Goal: Task Accomplishment & Management: Manage account settings

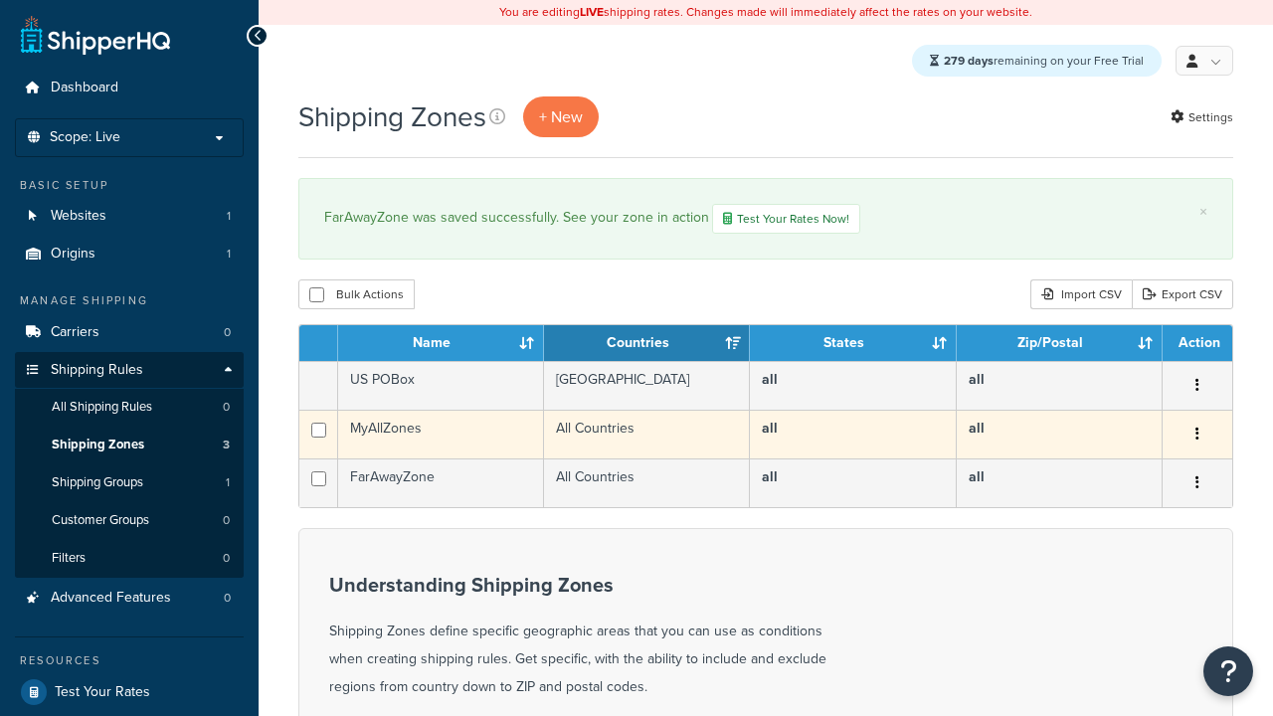
click at [1196, 438] on icon "button" at bounding box center [1197, 434] width 4 height 14
click at [0, 0] on link "Edit" at bounding box center [0, 0] width 0 height 0
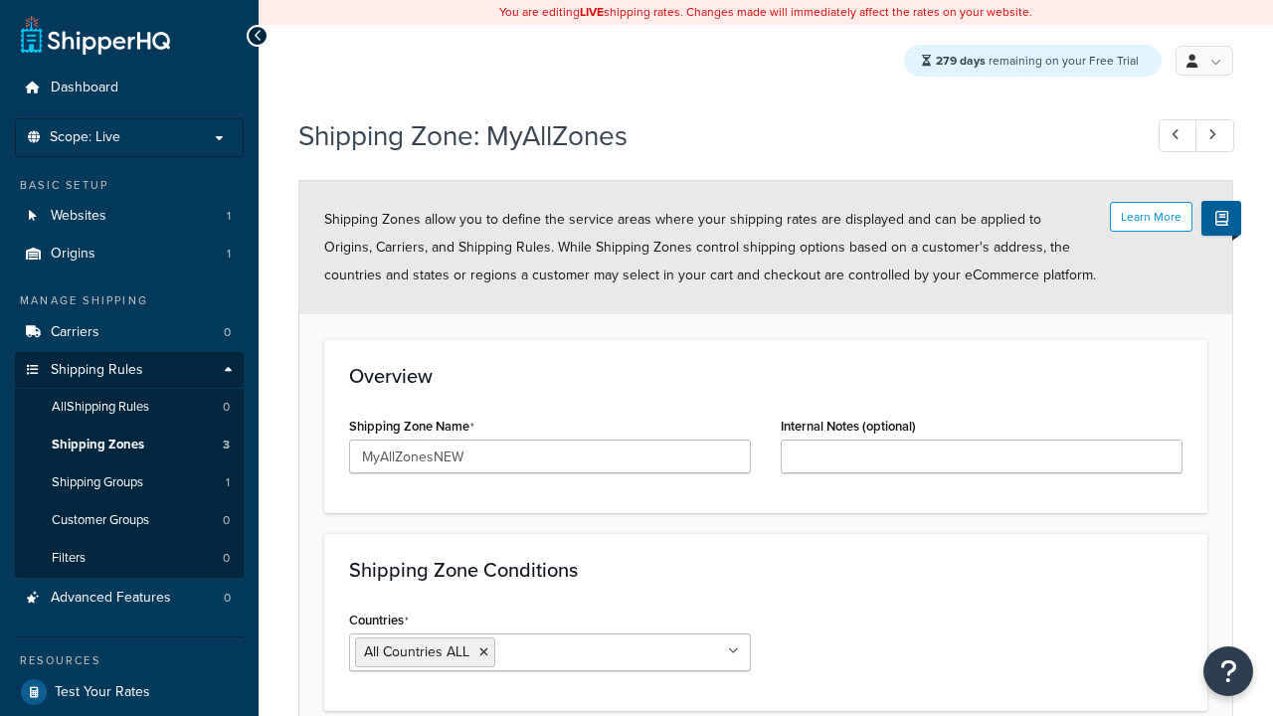
scroll to position [178, 0]
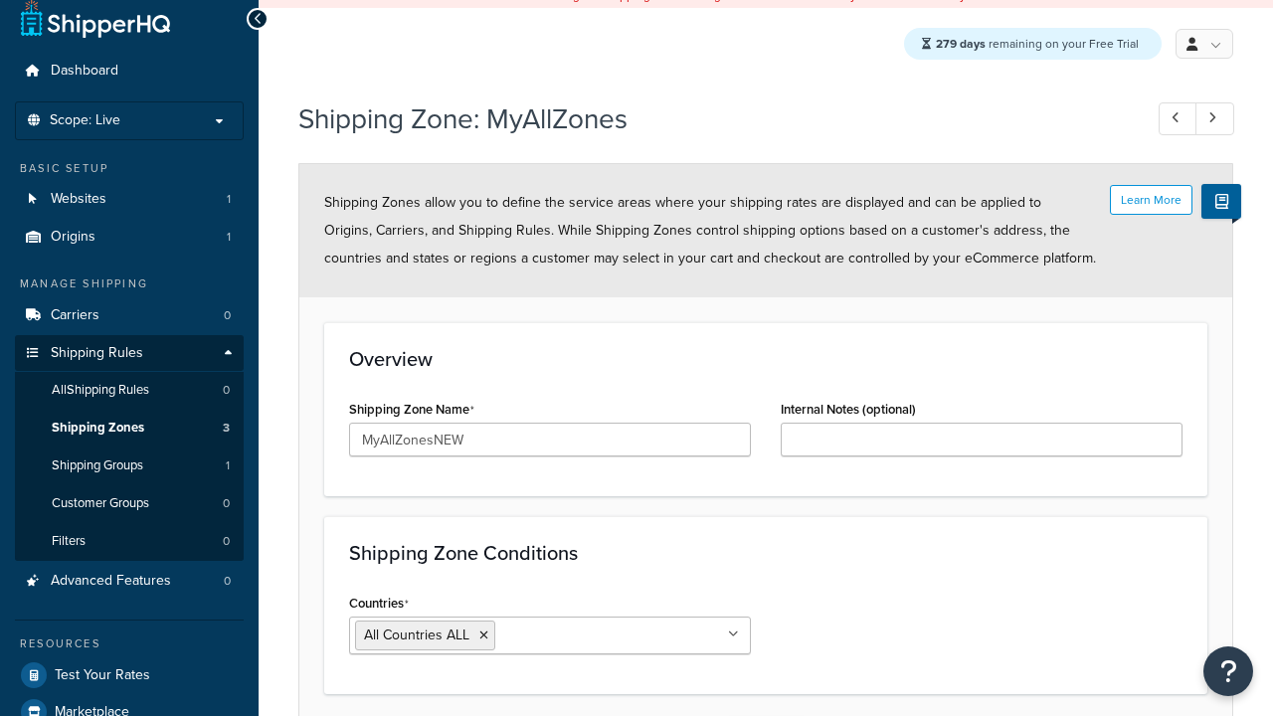
type input "MyAllZonesNEW"
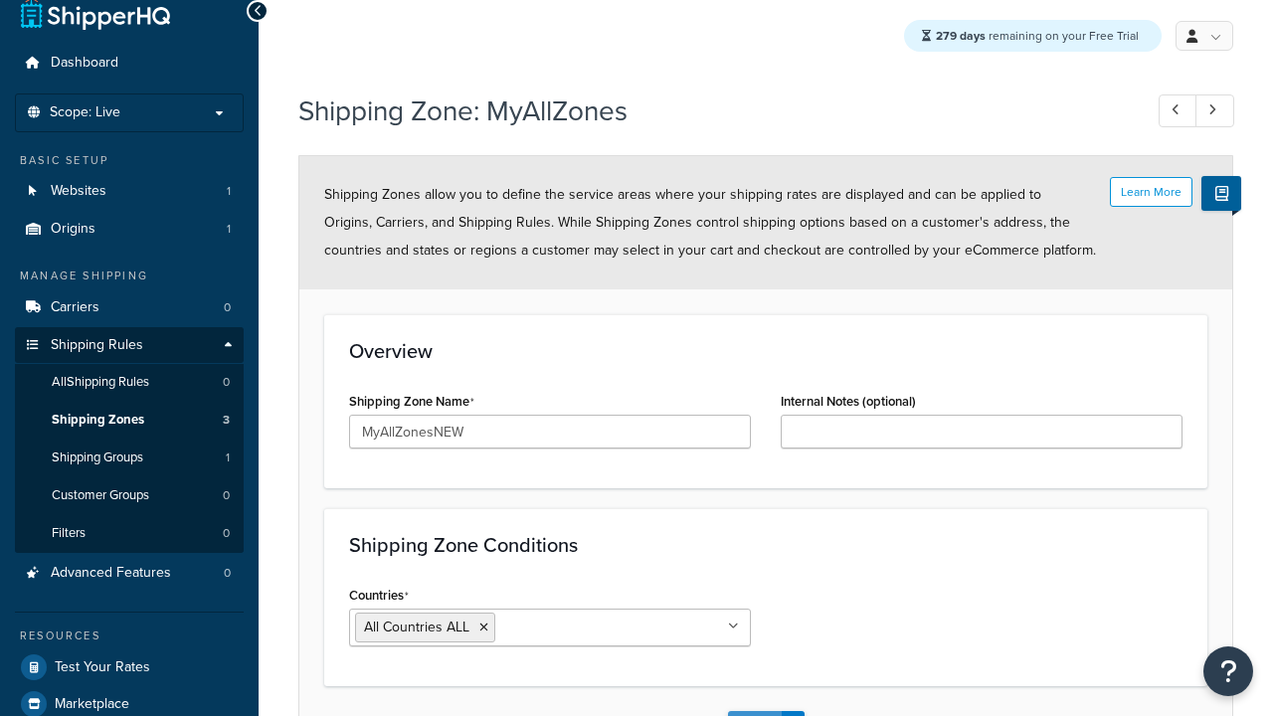
click at [754, 711] on button "Save" at bounding box center [755, 727] width 54 height 32
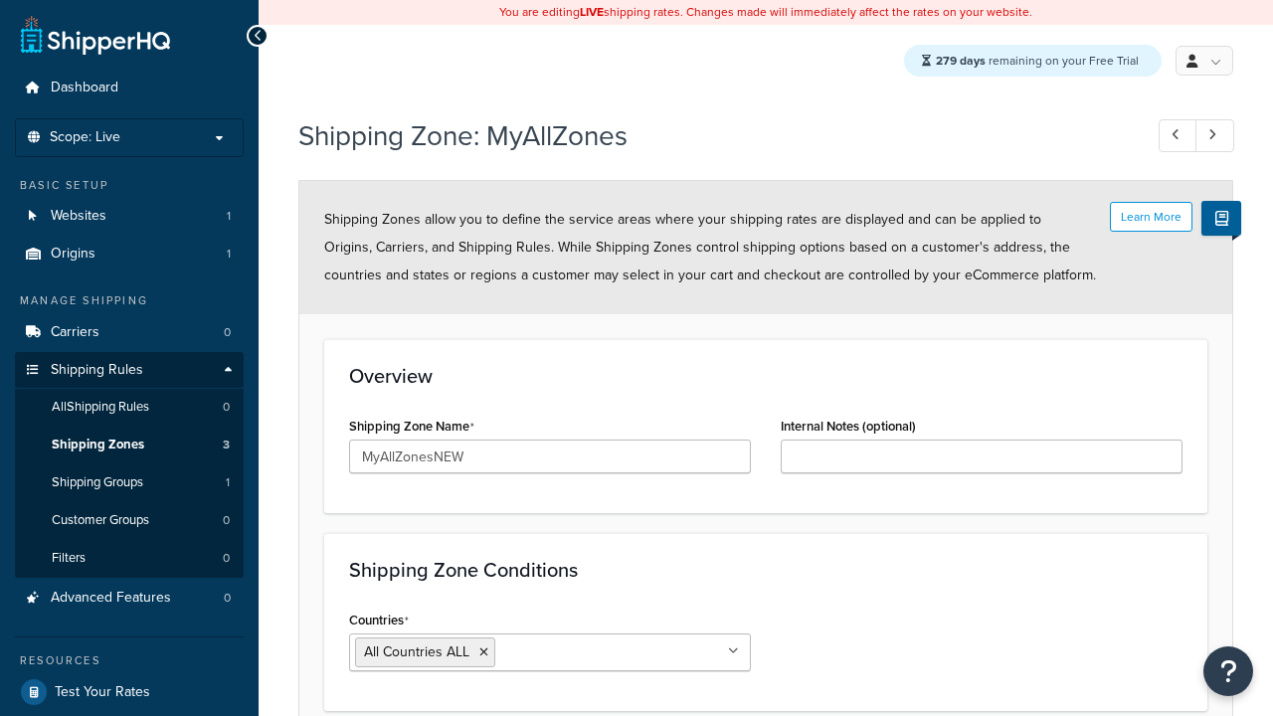
scroll to position [0, 0]
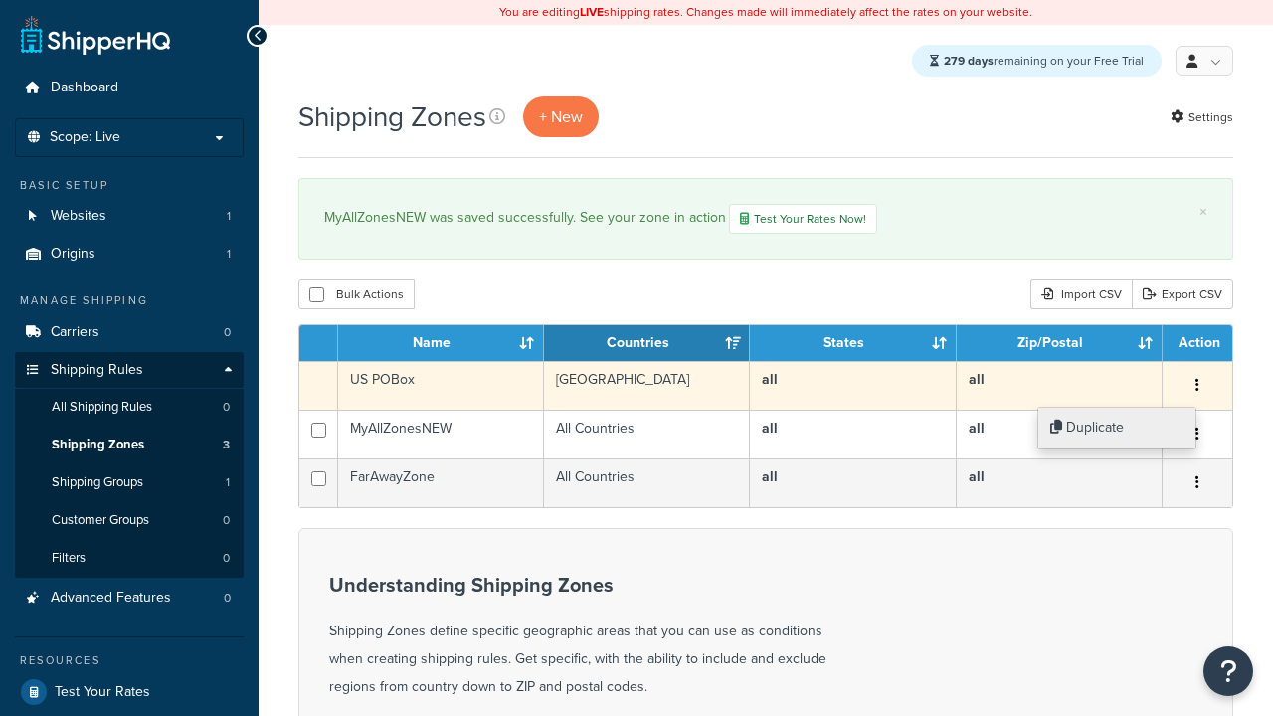
click at [1116, 428] on link "Duplicate" at bounding box center [1116, 428] width 157 height 41
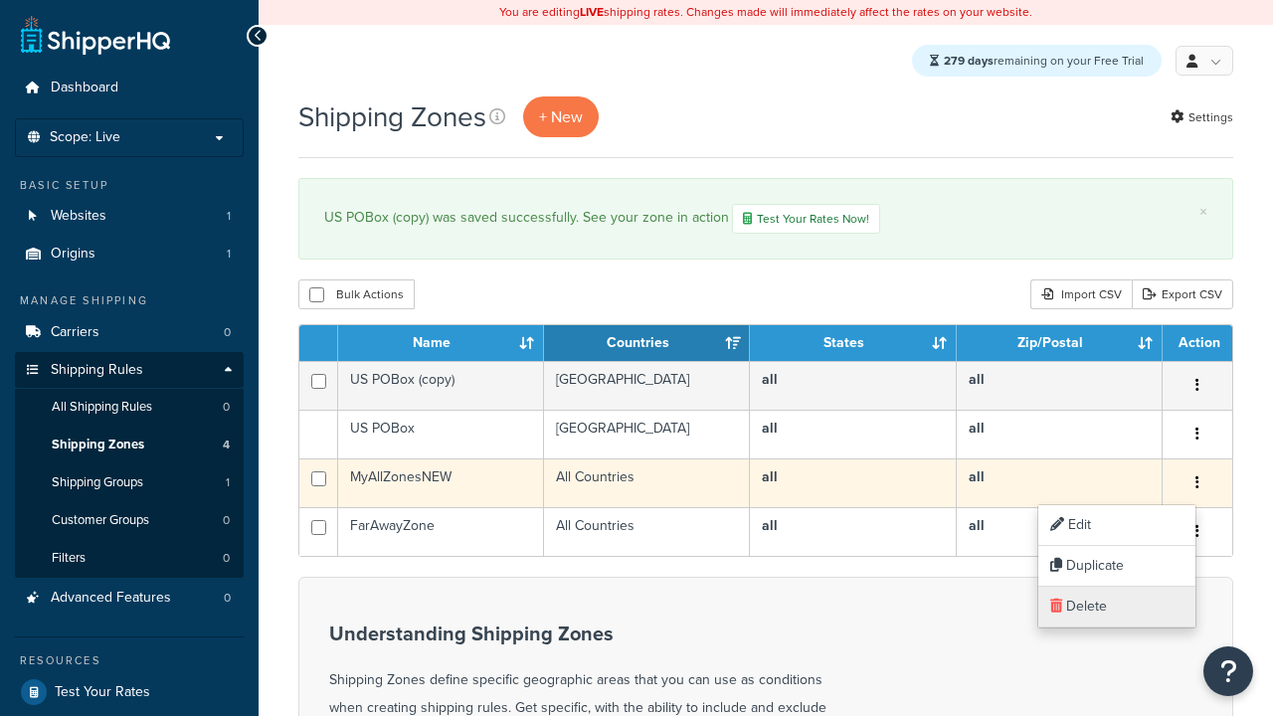
click at [1116, 607] on link "Delete" at bounding box center [1116, 607] width 157 height 41
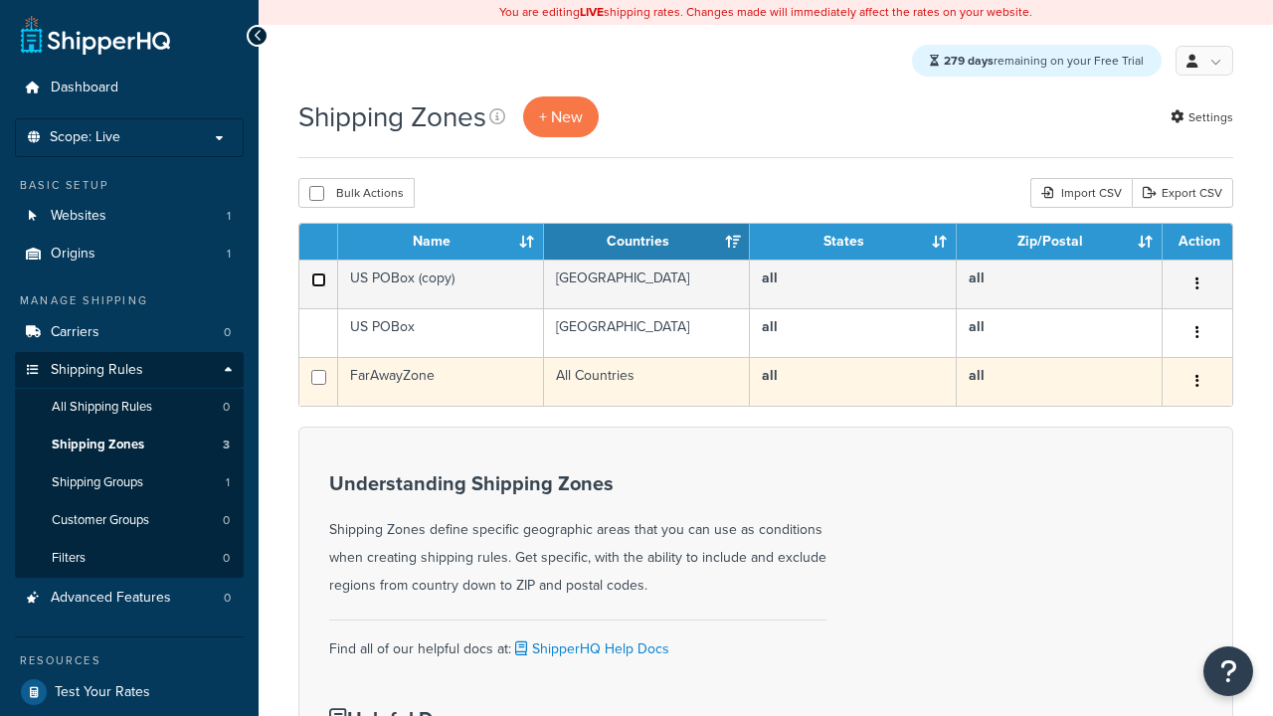
click at [318, 281] on input "checkbox" at bounding box center [318, 279] width 15 height 15
checkbox input "true"
click at [318, 287] on input "checkbox" at bounding box center [318, 279] width 15 height 15
checkbox input "true"
